Goal: Task Accomplishment & Management: Manage account settings

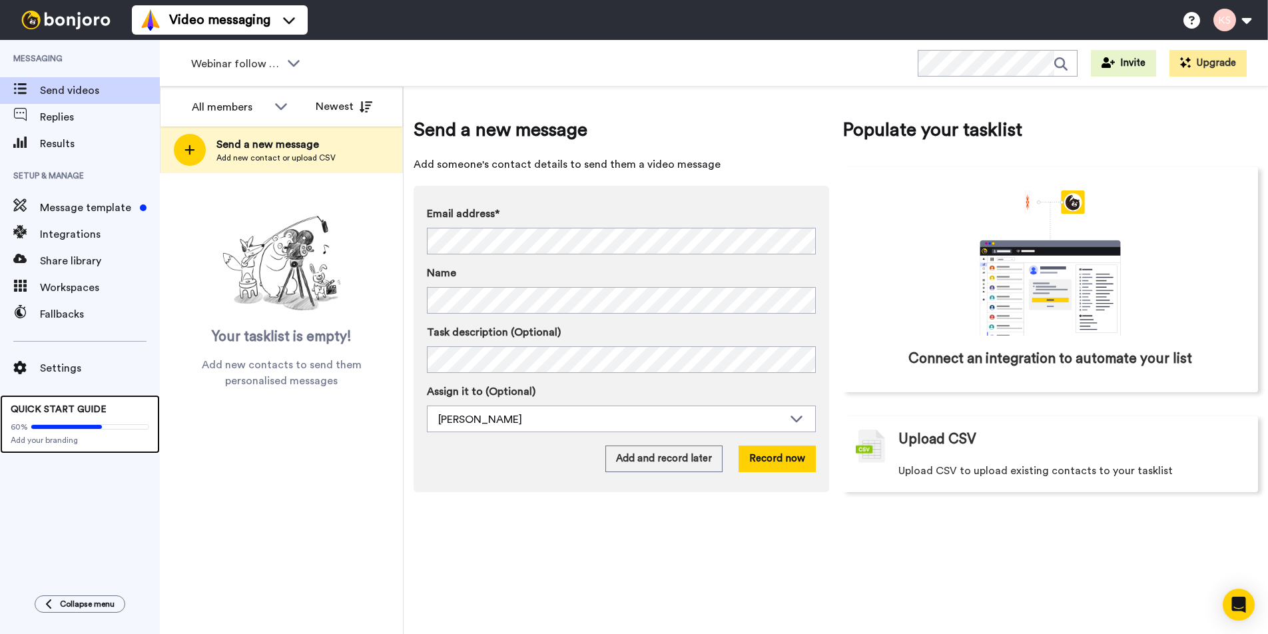
drag, startPoint x: 107, startPoint y: 440, endPoint x: 123, endPoint y: 441, distance: 15.4
click at [107, 440] on span "Add your branding" at bounding box center [80, 440] width 139 height 11
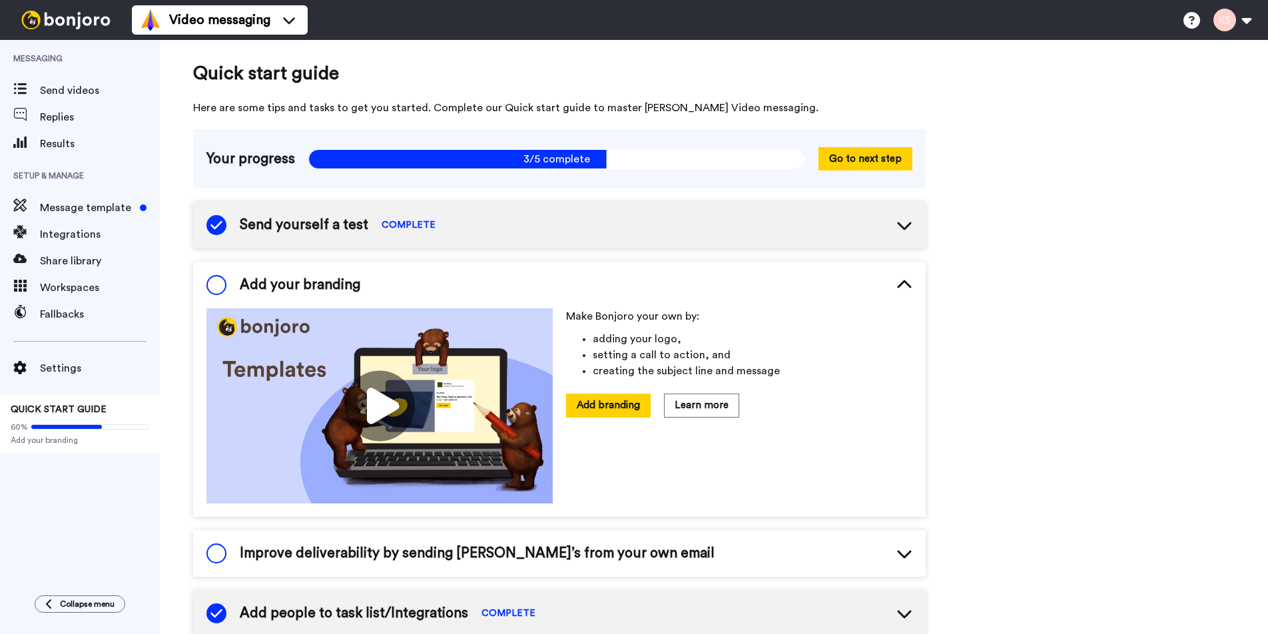
scroll to position [9, 0]
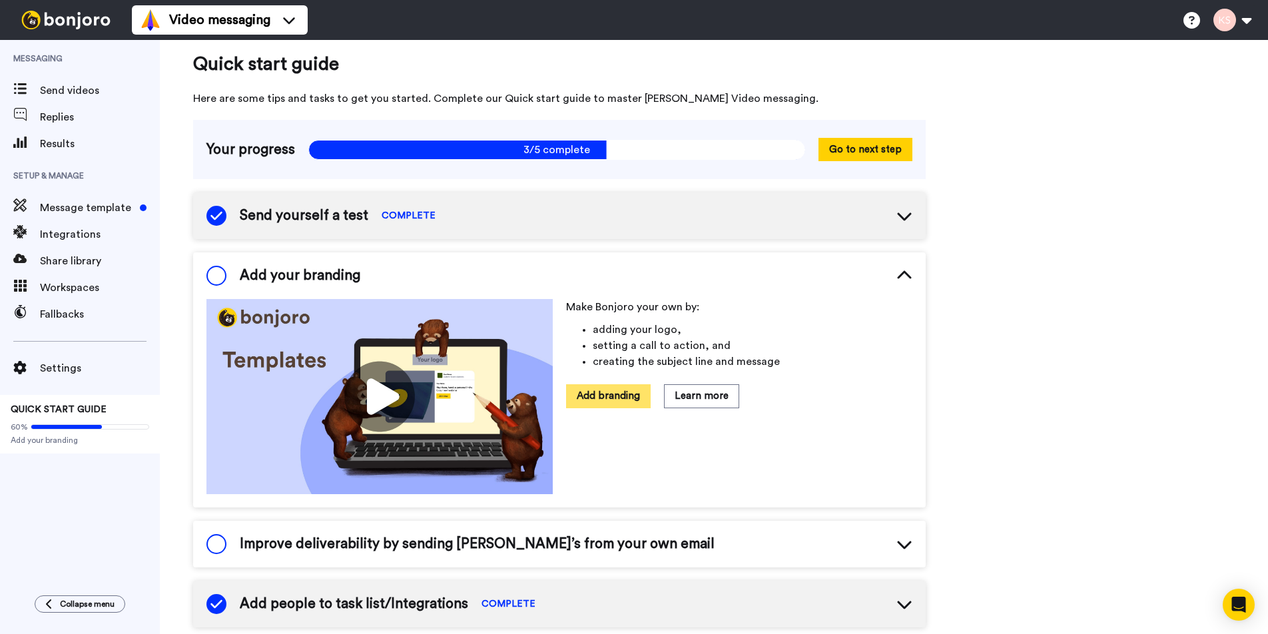
click at [608, 396] on button "Add branding" at bounding box center [608, 395] width 85 height 23
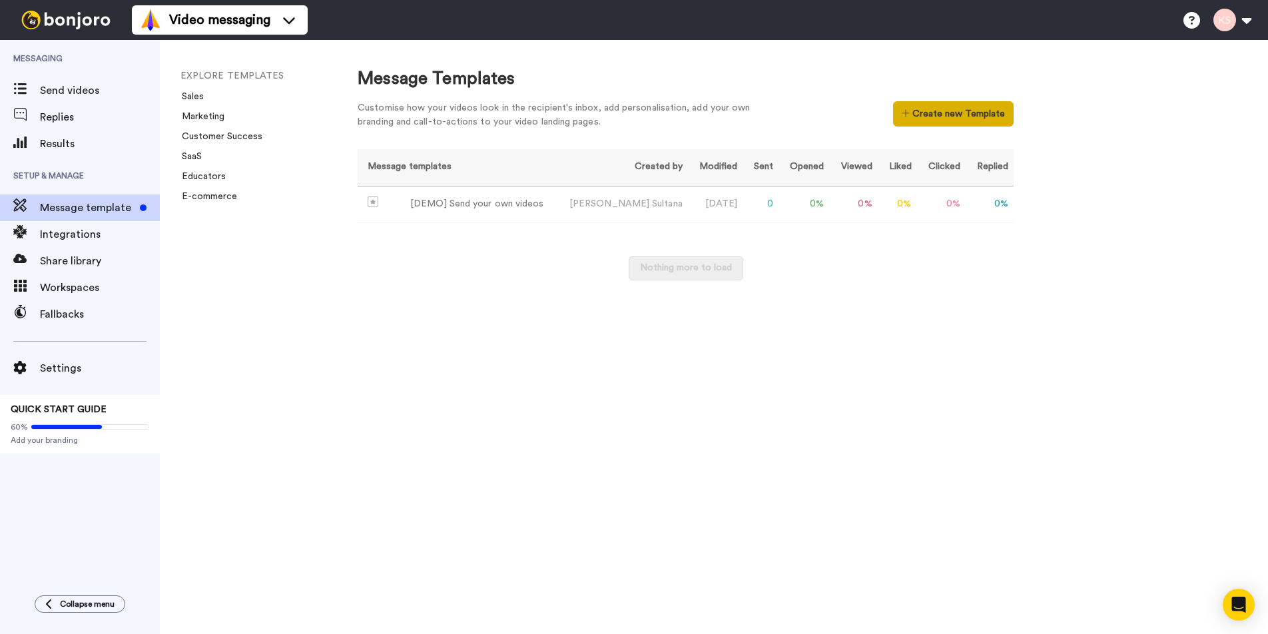
click at [958, 114] on button "Create new Template" at bounding box center [953, 113] width 121 height 25
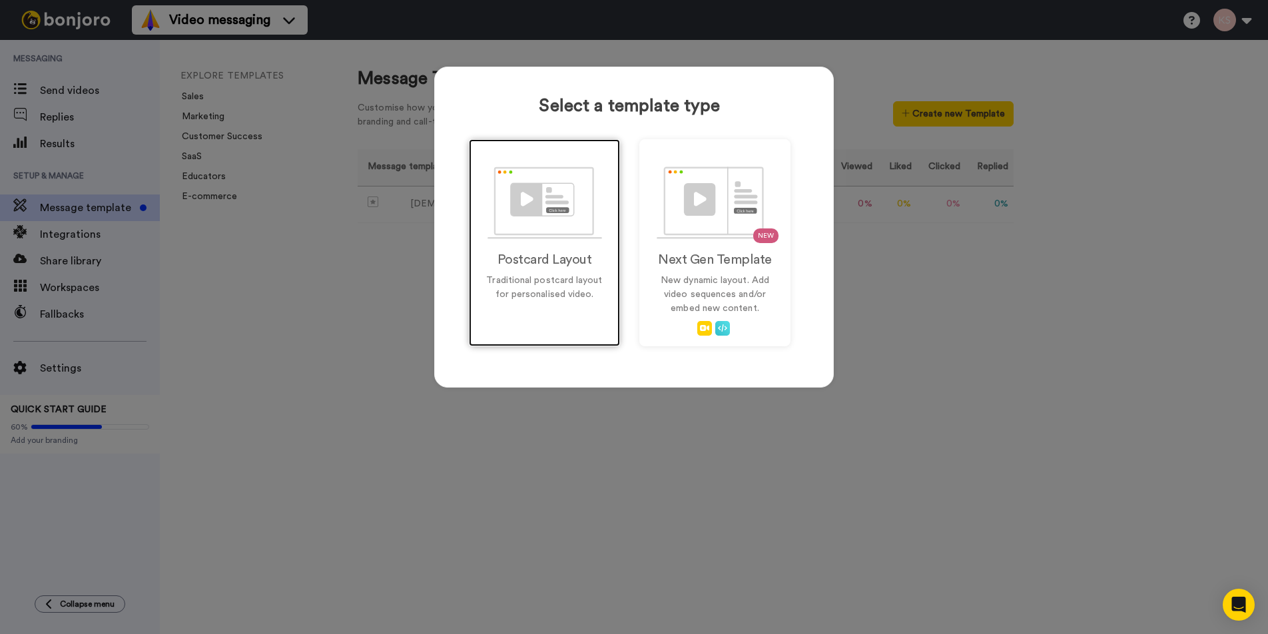
click at [541, 246] on div "Postcard Layout Traditional postcard layout for personalised video." at bounding box center [544, 242] width 151 height 207
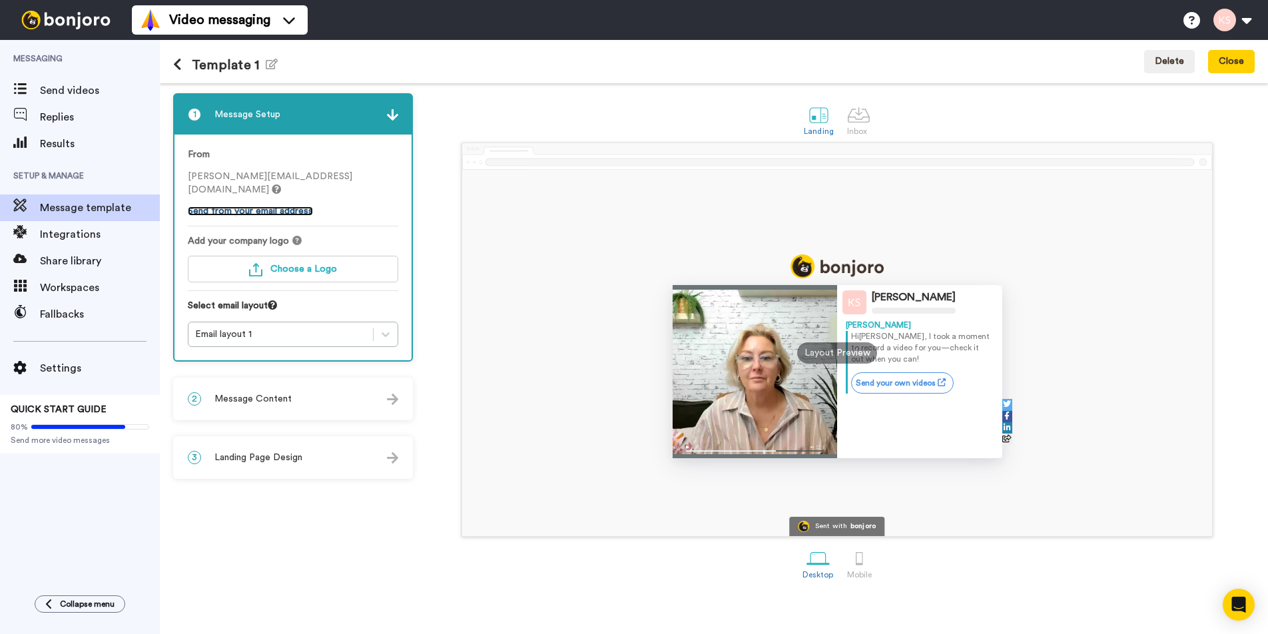
click at [279, 214] on link "Send from your email address" at bounding box center [250, 210] width 125 height 9
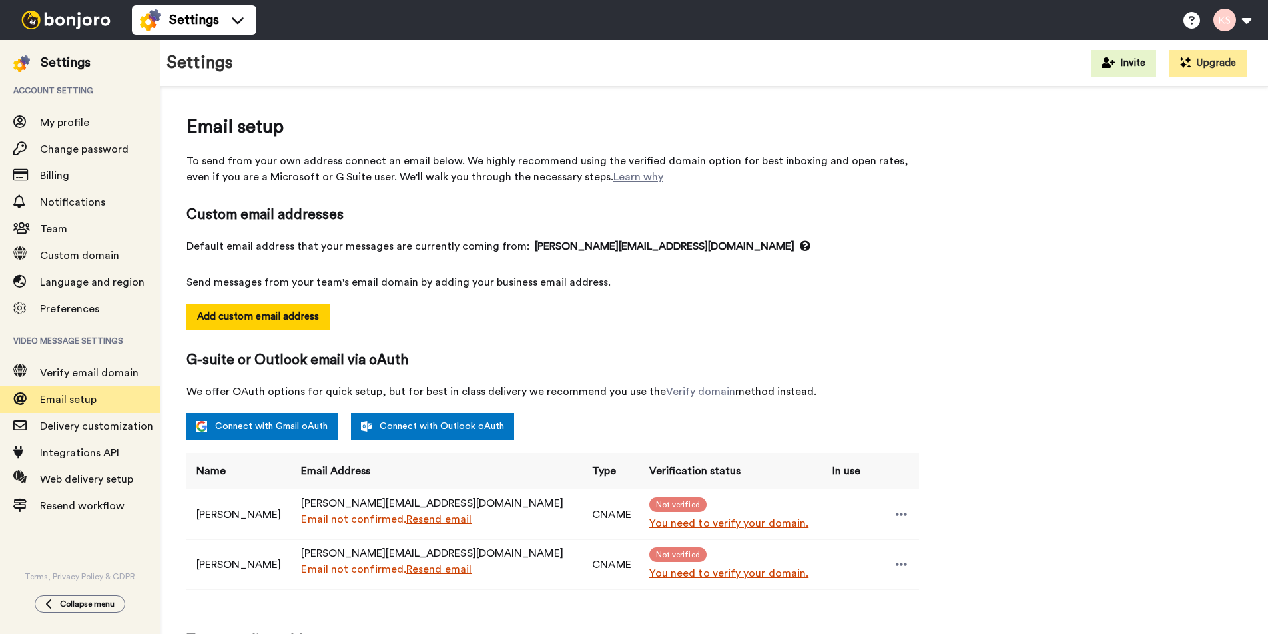
select select "163918"
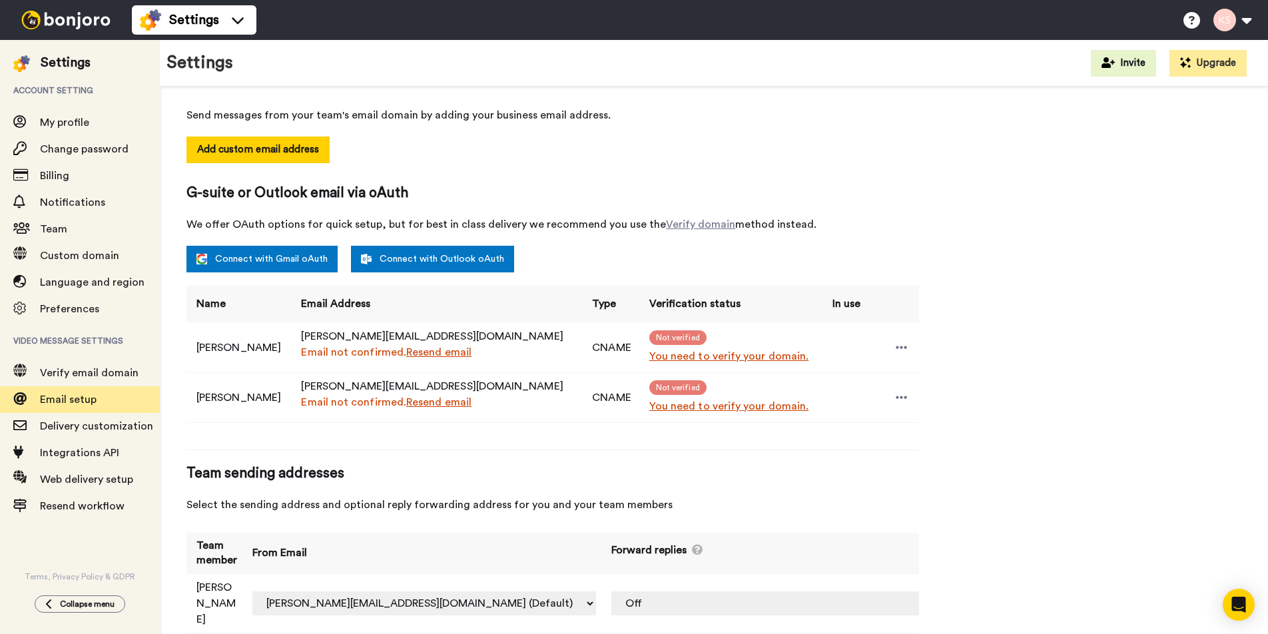
scroll to position [210, 0]
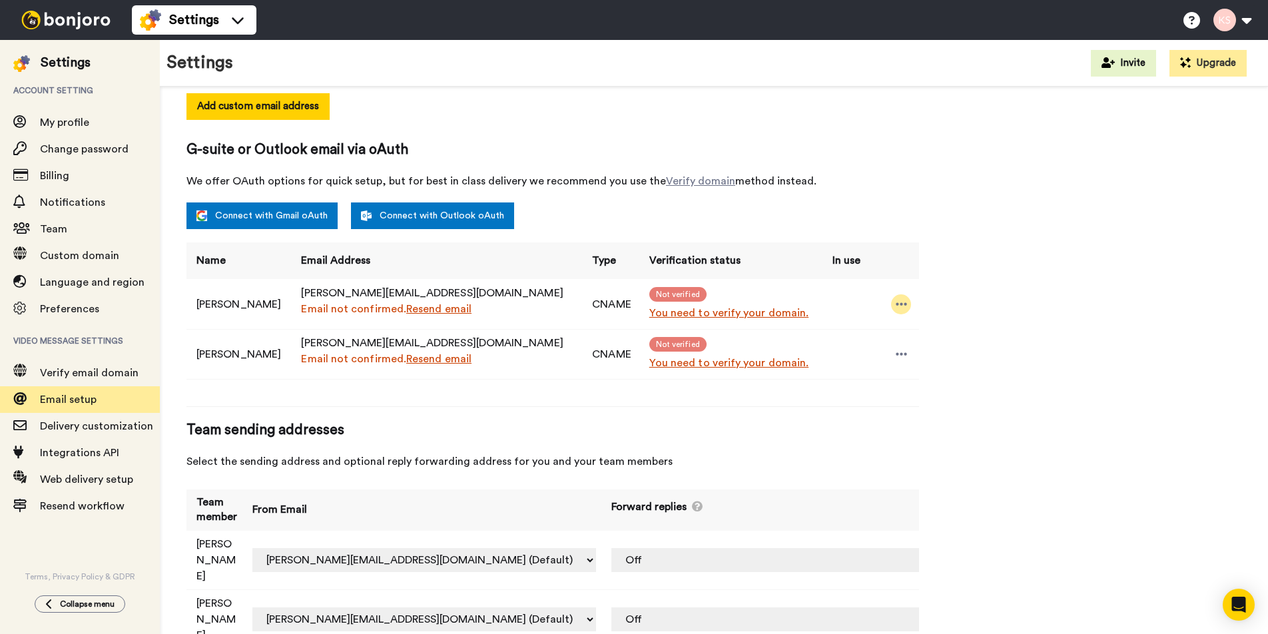
click at [896, 306] on icon at bounding box center [902, 304] width 12 height 13
click at [718, 364] on link "You need to verify your domain." at bounding box center [733, 363] width 168 height 16
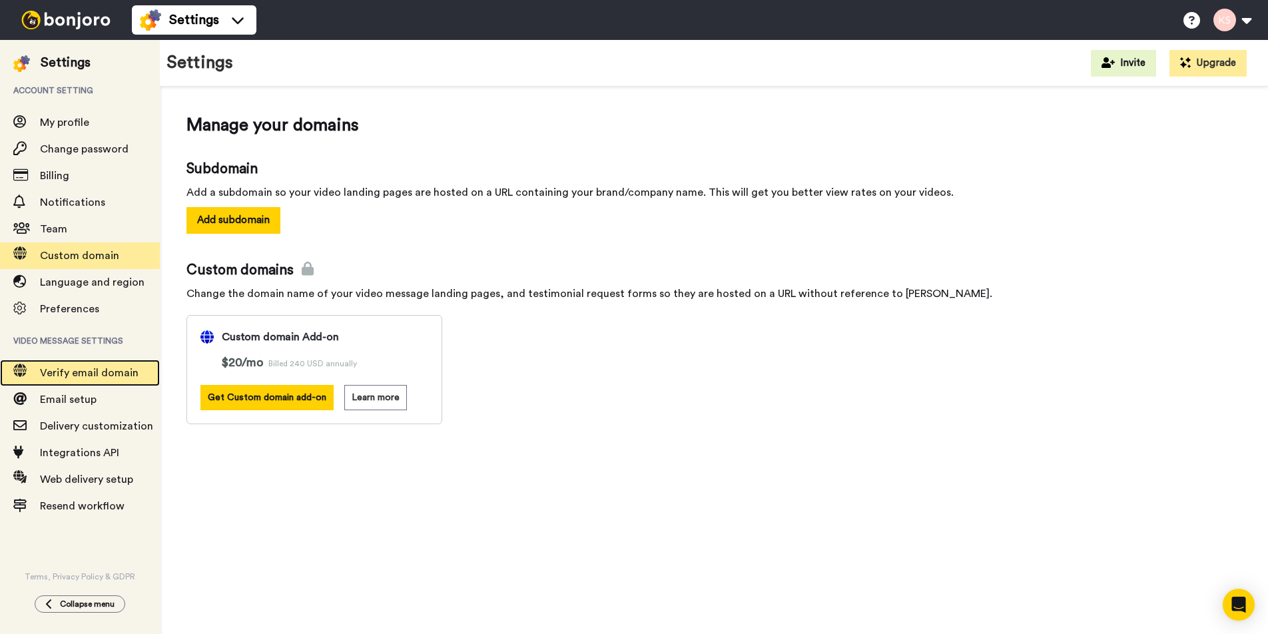
click at [66, 368] on span "Verify email domain" at bounding box center [89, 373] width 99 height 11
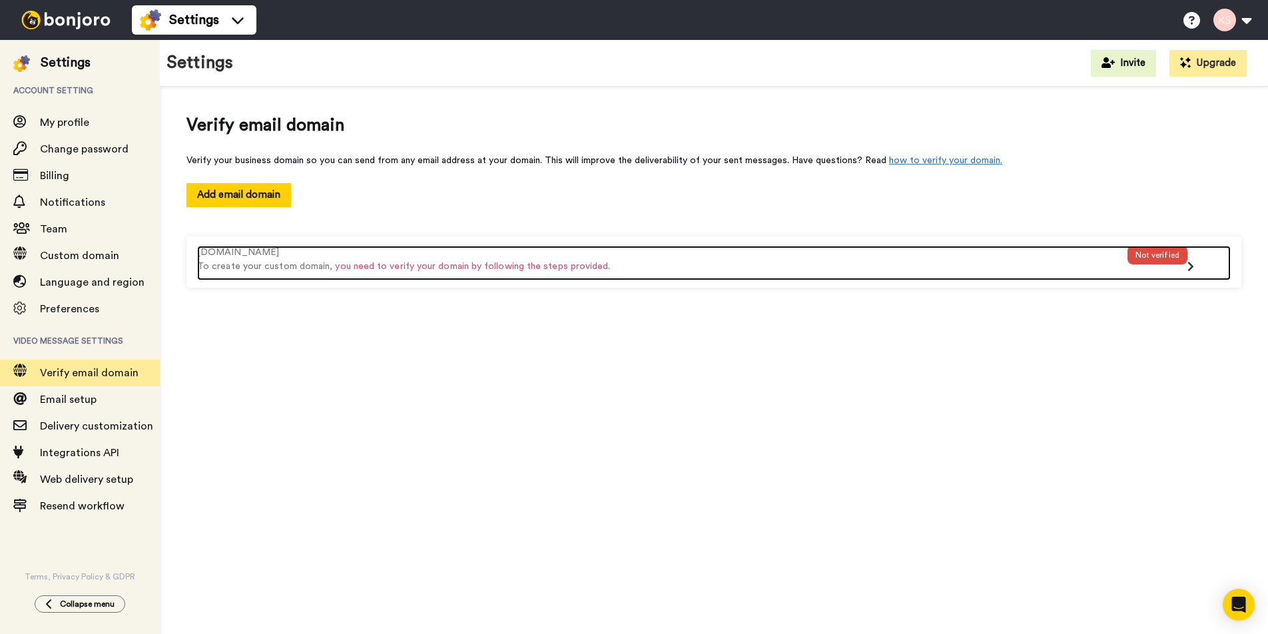
click at [481, 268] on span "you need to verify your domain by following the steps provided." at bounding box center [472, 266] width 275 height 9
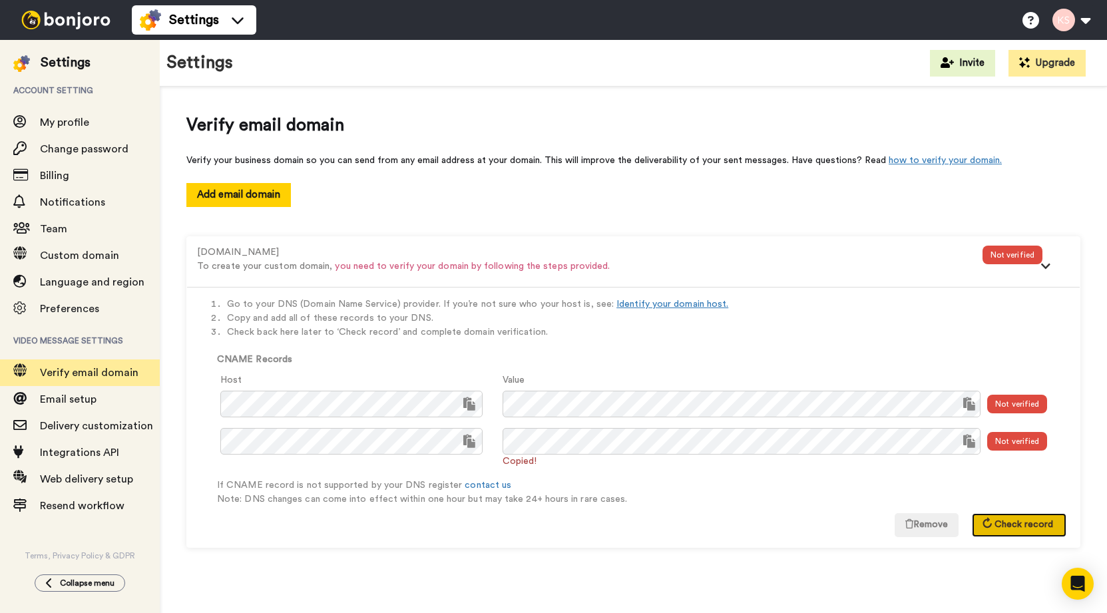
click at [1037, 525] on span "Check record" at bounding box center [1024, 524] width 59 height 9
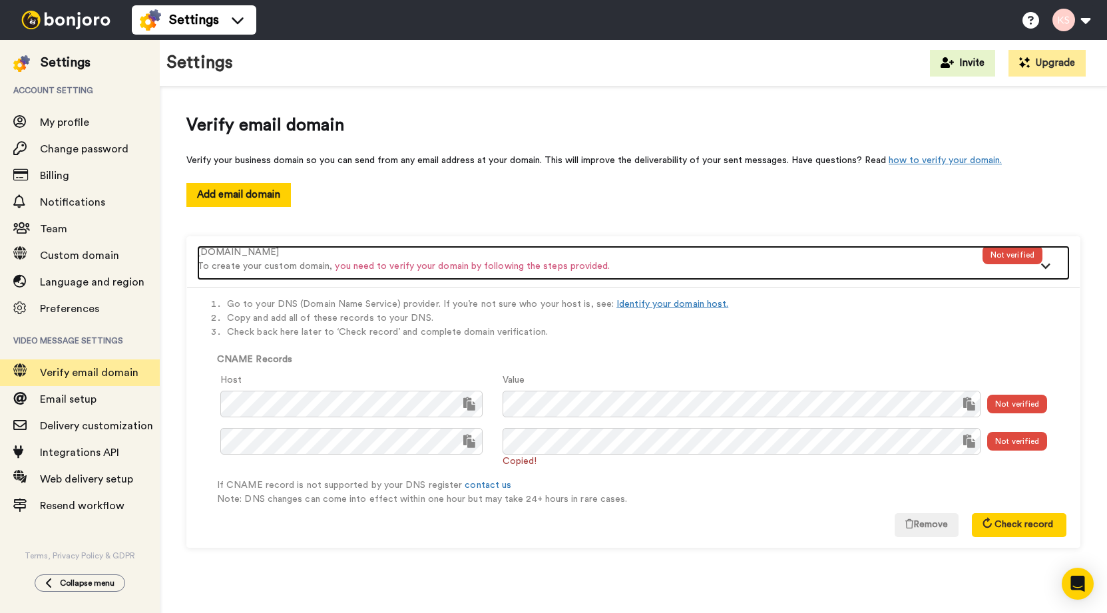
click at [1047, 266] on icon at bounding box center [1046, 266] width 11 height 7
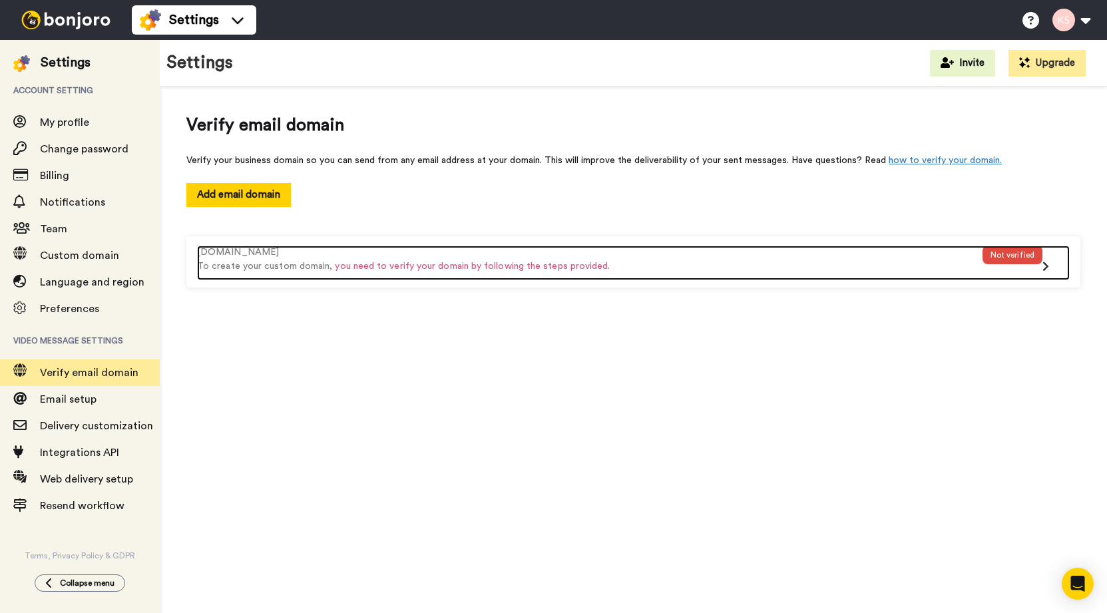
click at [1047, 266] on icon at bounding box center [1046, 266] width 7 height 11
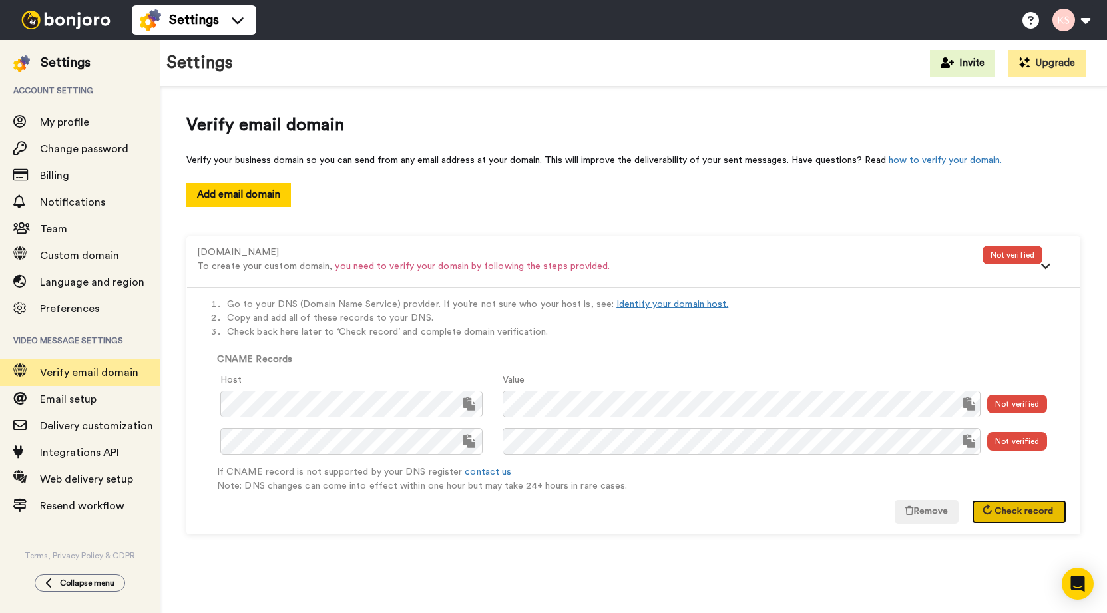
click at [1017, 509] on span "Check record" at bounding box center [1024, 511] width 59 height 9
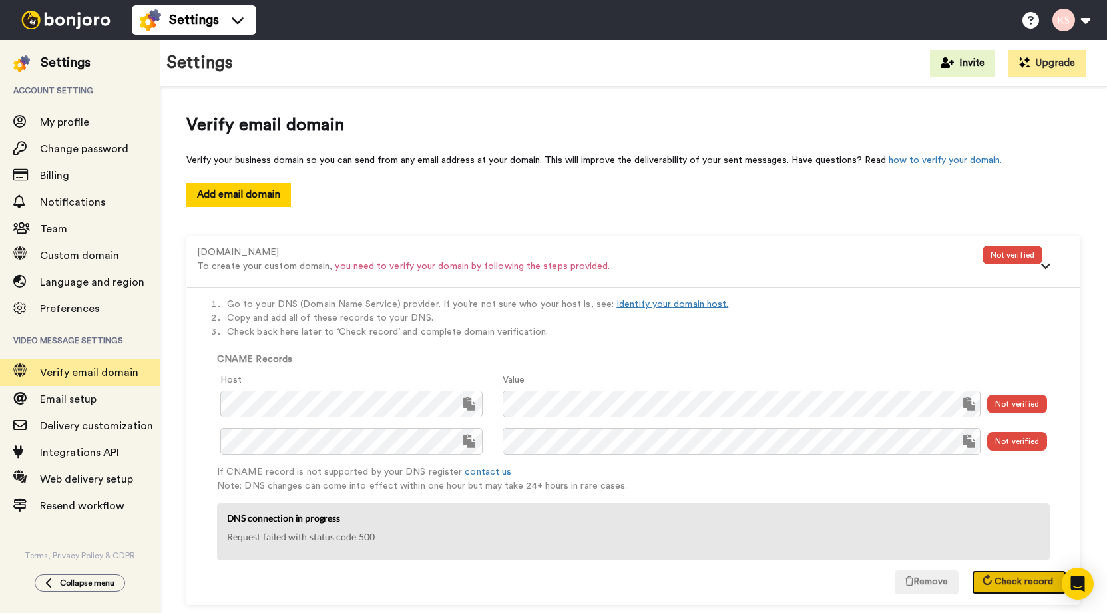
scroll to position [24, 0]
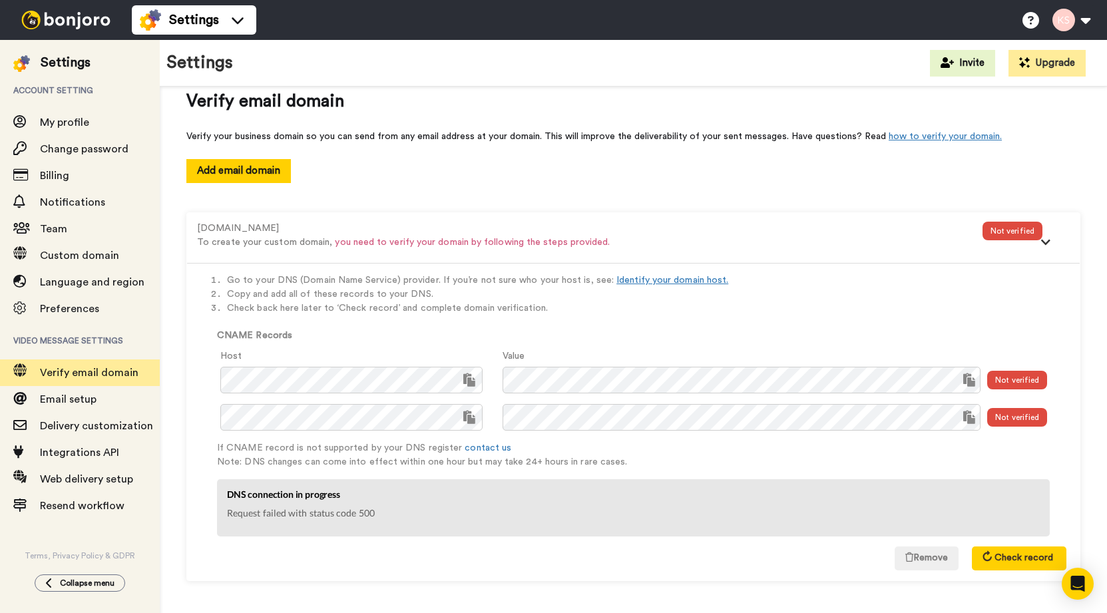
click at [603, 72] on div "Settings Invite Upgrade" at bounding box center [634, 63] width 948 height 47
click at [1008, 555] on span "Check record" at bounding box center [1024, 557] width 59 height 9
click at [1015, 557] on span "Check record" at bounding box center [1024, 557] width 59 height 9
click at [420, 515] on p "Request failed with status code 500" at bounding box center [633, 513] width 813 height 14
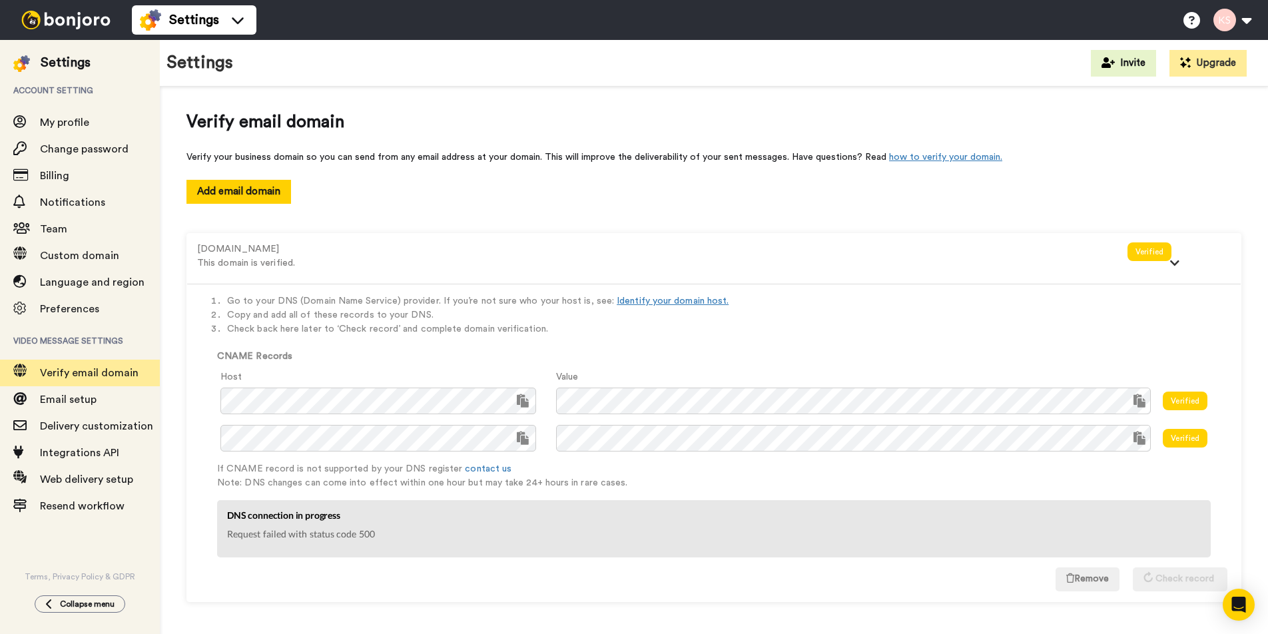
scroll to position [0, 0]
